Goal: Information Seeking & Learning: Learn about a topic

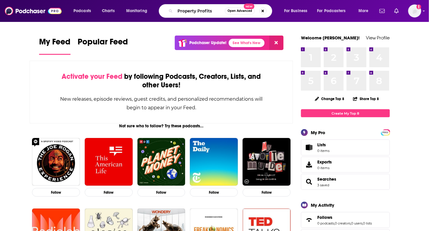
type input "Property Profits"
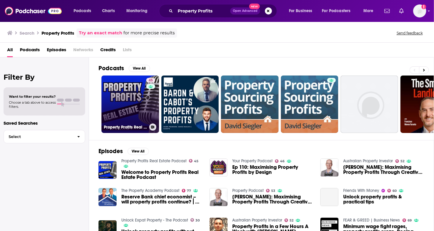
click at [129, 96] on link "45 Property Profits Real Estate Podcast" at bounding box center [129, 104] width 57 height 57
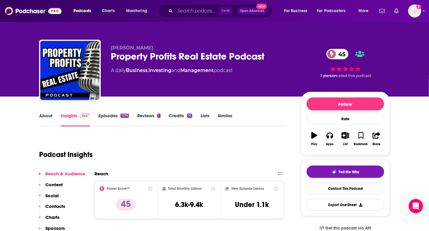
scroll to position [59, 0]
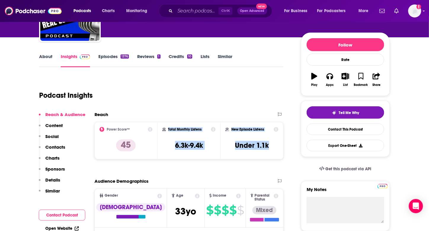
drag, startPoint x: 167, startPoint y: 124, endPoint x: 274, endPoint y: 147, distance: 109.0
click at [274, 147] on div "Power Score™ 45 Total Monthly Listens 6.3k-9.4k New Episode Listens Under 1.1k" at bounding box center [189, 140] width 189 height 37
copy div "Total Monthly Listens 6.3k-9.4k New Episode Listens Under 1.1k"
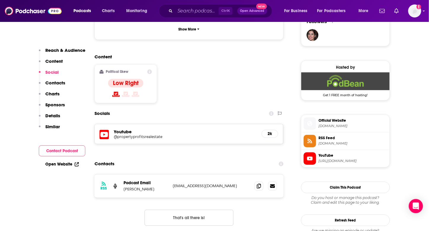
scroll to position [444, 0]
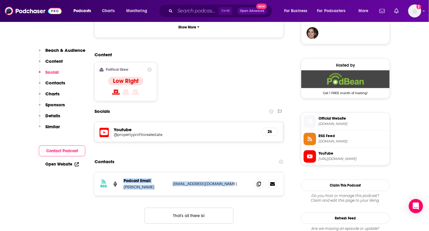
drag, startPoint x: 122, startPoint y: 140, endPoint x: 227, endPoint y: 151, distance: 105.2
click at [227, 172] on div "RSS Podcast Email [PERSON_NAME] [EMAIL_ADDRESS][DOMAIN_NAME] [EMAIL_ADDRESS][DO…" at bounding box center [189, 183] width 189 height 23
click at [47, 95] on p "Charts" at bounding box center [52, 94] width 14 height 6
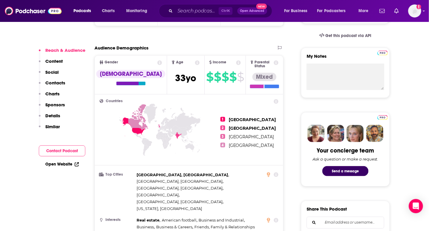
scroll to position [275, 0]
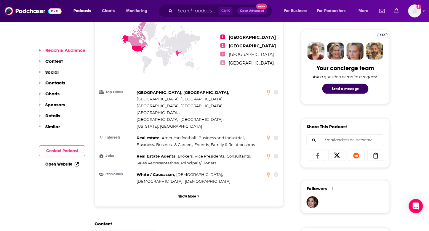
click at [46, 124] on p "Similar" at bounding box center [52, 127] width 15 height 6
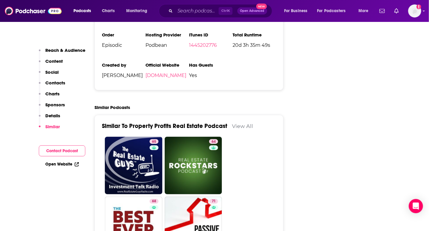
scroll to position [828, 0]
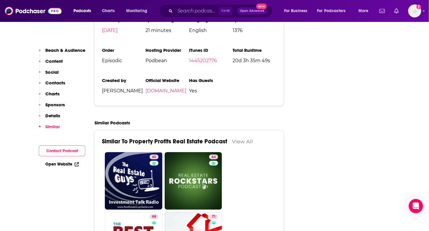
click at [53, 115] on p "Details" at bounding box center [52, 116] width 15 height 6
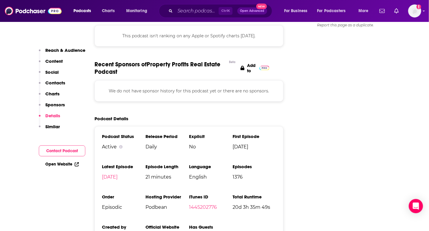
scroll to position [676, 0]
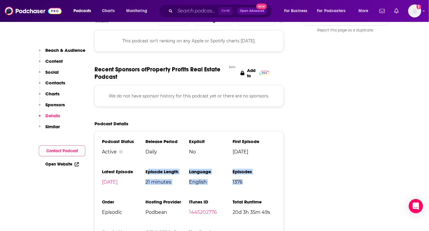
drag, startPoint x: 149, startPoint y: 133, endPoint x: 257, endPoint y: 153, distance: 109.7
click at [257, 153] on ul "Podcast Status Active Release Period Daily Explicit No First Episode [DATE] Lat…" at bounding box center [189, 194] width 174 height 111
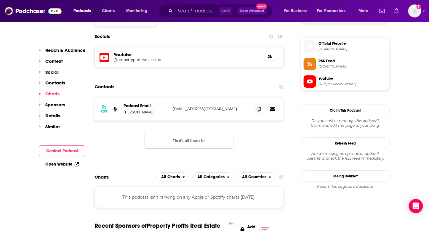
scroll to position [528, 0]
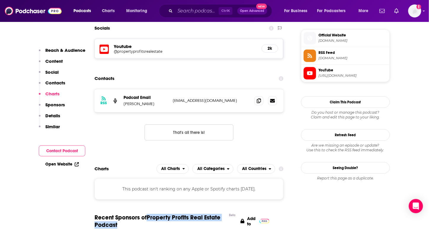
drag, startPoint x: 149, startPoint y: 177, endPoint x: 161, endPoint y: 186, distance: 14.4
click at [161, 214] on span "Recent Sponsors of Property Profits Real Estate Podcast Beta" at bounding box center [161, 221] width 132 height 15
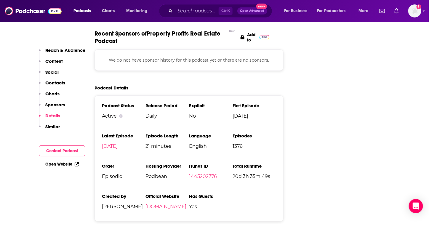
scroll to position [676, 0]
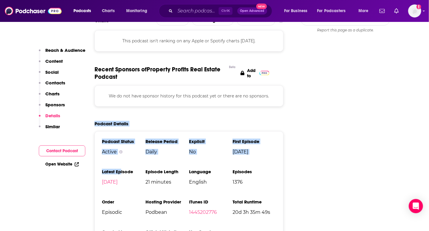
drag, startPoint x: 91, startPoint y: 80, endPoint x: 104, endPoint y: 108, distance: 30.2
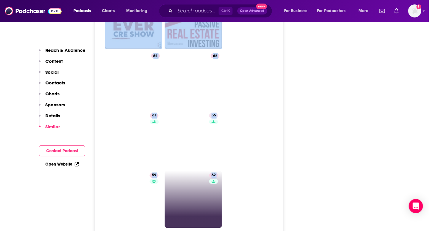
scroll to position [1092, 0]
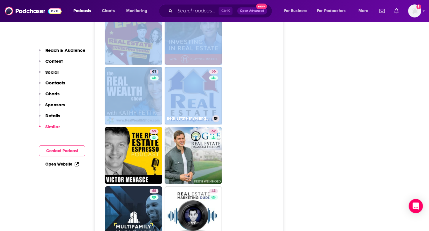
drag, startPoint x: 120, startPoint y: 93, endPoint x: 233, endPoint y: 78, distance: 113.9
